Goal: Task Accomplishment & Management: Use online tool/utility

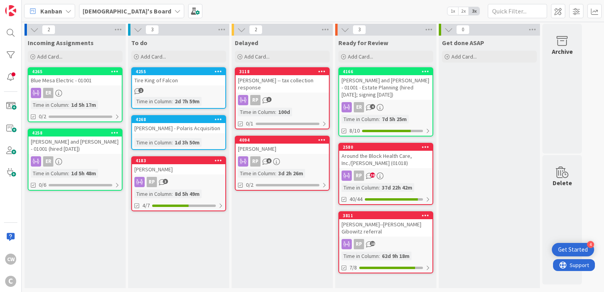
click at [75, 145] on div "[PERSON_NAME] and [PERSON_NAME] - 01001 (hired [DATE])" at bounding box center [74, 144] width 93 height 17
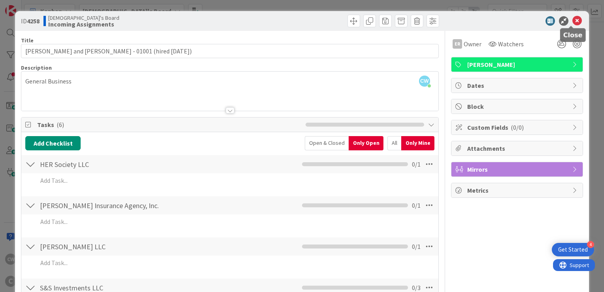
click at [573, 21] on icon at bounding box center [577, 20] width 9 height 9
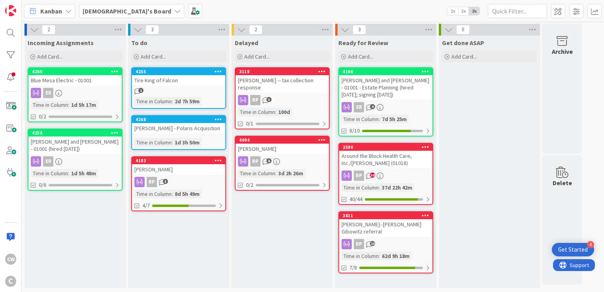
drag, startPoint x: 484, startPoint y: 25, endPoint x: 524, endPoint y: 31, distance: 40.3
click at [497, 31] on div "0" at bounding box center [489, 30] width 101 height 12
click at [535, 30] on icon at bounding box center [533, 30] width 10 height 12
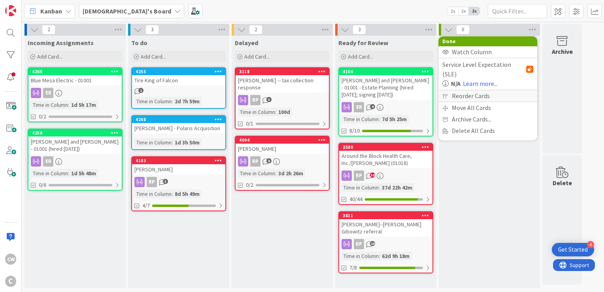
click at [485, 90] on div "Reorder Cards" at bounding box center [488, 95] width 99 height 11
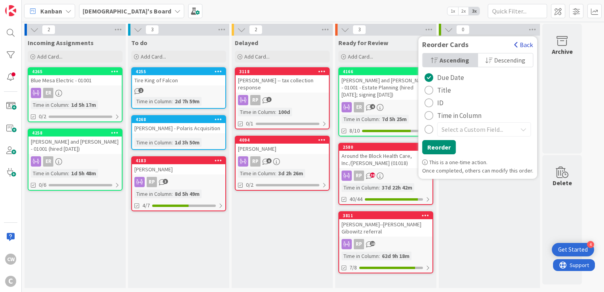
click at [523, 46] on button "Back" at bounding box center [523, 44] width 19 height 9
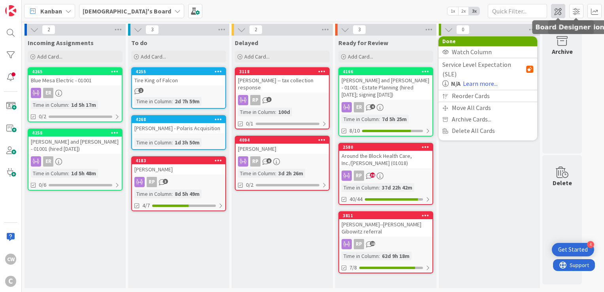
drag, startPoint x: 559, startPoint y: 9, endPoint x: 563, endPoint y: 12, distance: 5.9
click at [563, 12] on span at bounding box center [558, 11] width 14 height 14
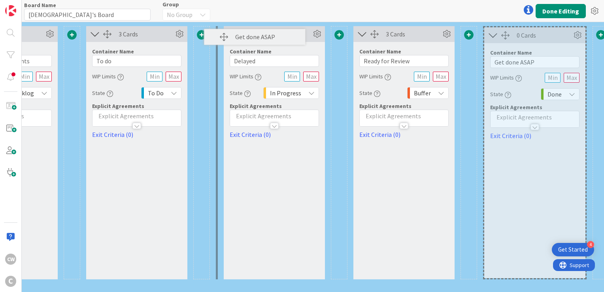
scroll to position [0, 91]
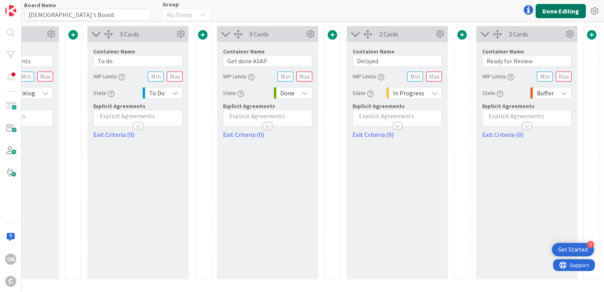
click at [560, 15] on button "Done Editing" at bounding box center [561, 11] width 50 height 14
